Goal: Information Seeking & Learning: Learn about a topic

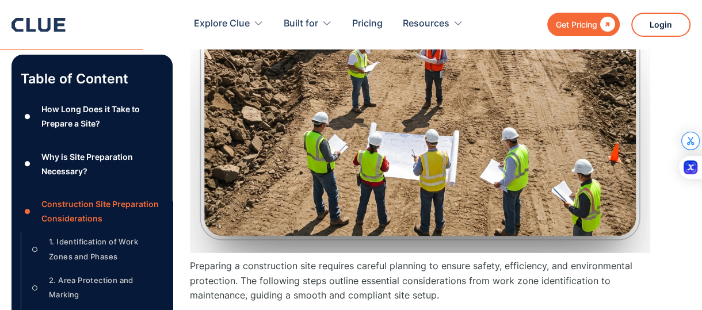
scroll to position [1822, 0]
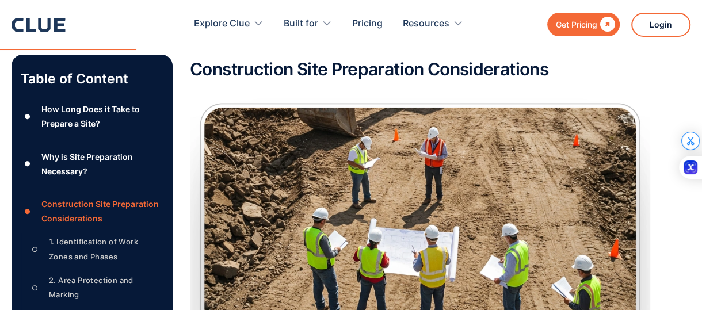
click at [364, 125] on img at bounding box center [420, 219] width 461 height 259
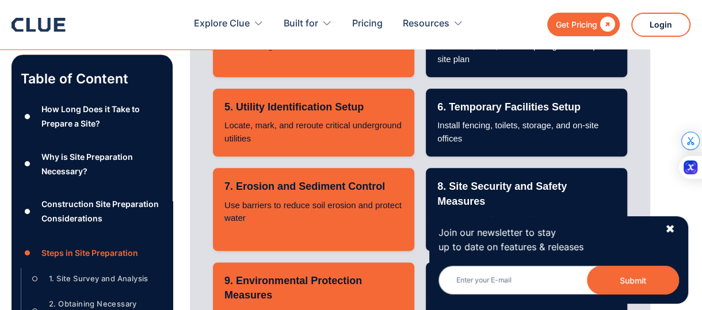
scroll to position [3678, 0]
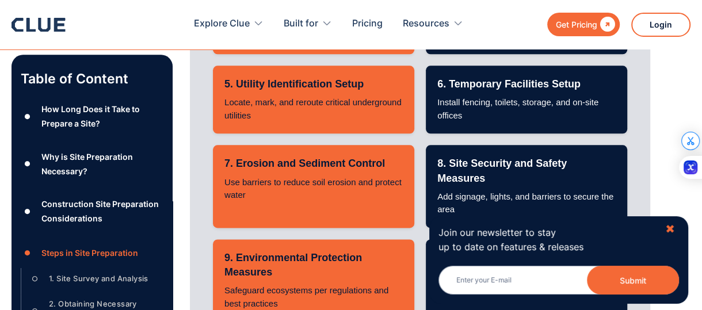
click at [669, 226] on div "✖" at bounding box center [670, 229] width 10 height 14
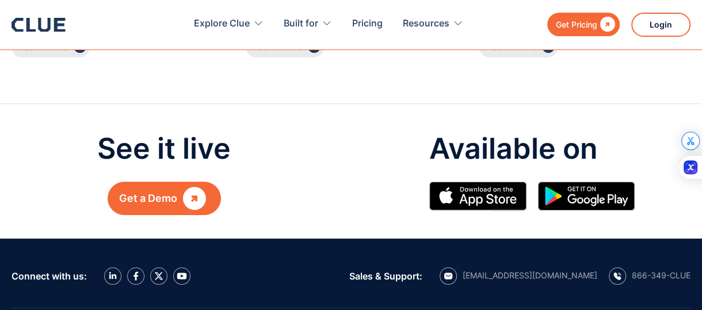
scroll to position [11066, 0]
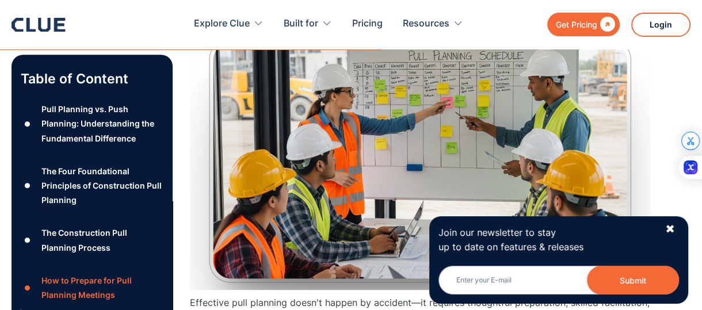
scroll to position [6044, 0]
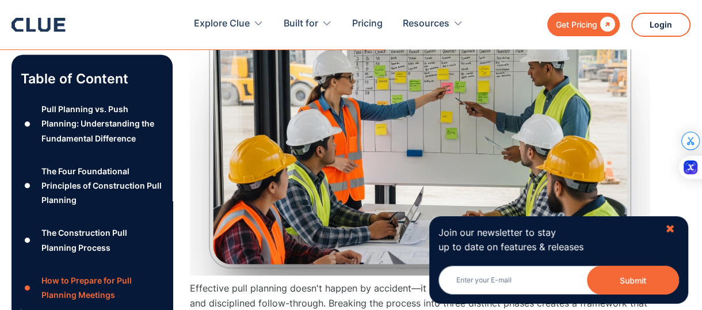
click at [671, 227] on div "✖" at bounding box center [670, 229] width 10 height 14
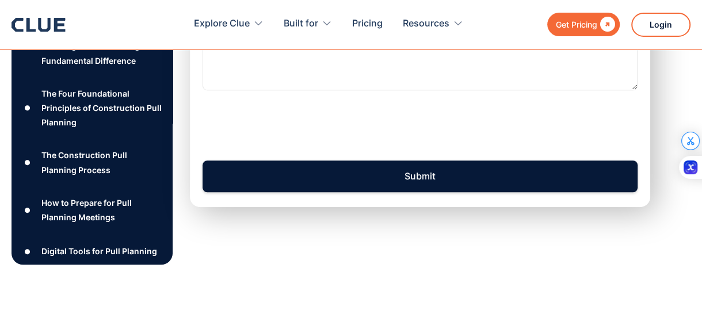
scroll to position [11758, 0]
